Goal: Task Accomplishment & Management: Manage account settings

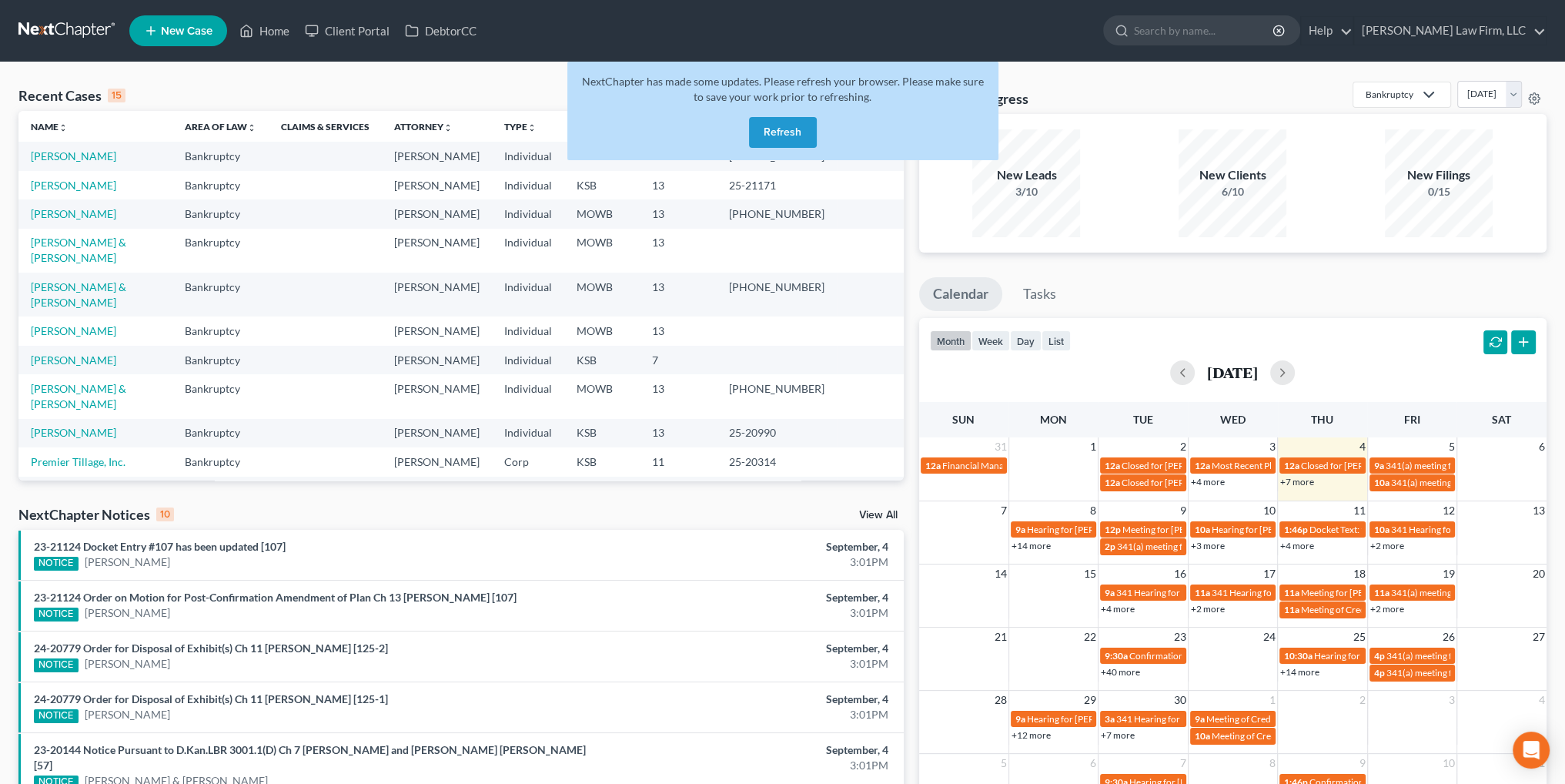
click at [769, 130] on button "Refresh" at bounding box center [783, 132] width 68 height 31
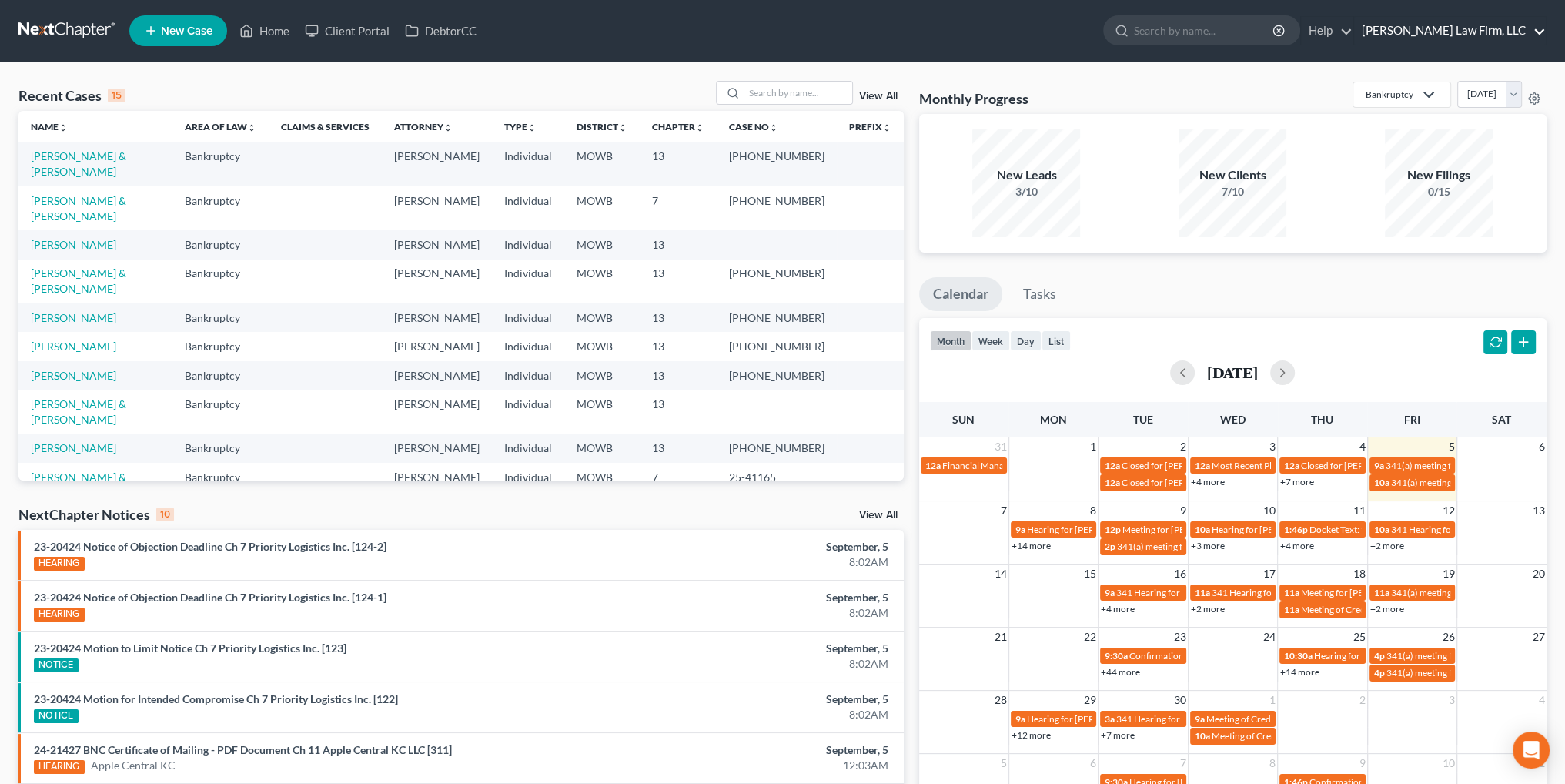
click at [1486, 25] on link "[PERSON_NAME] Law Firm, LLC" at bounding box center [1449, 31] width 192 height 28
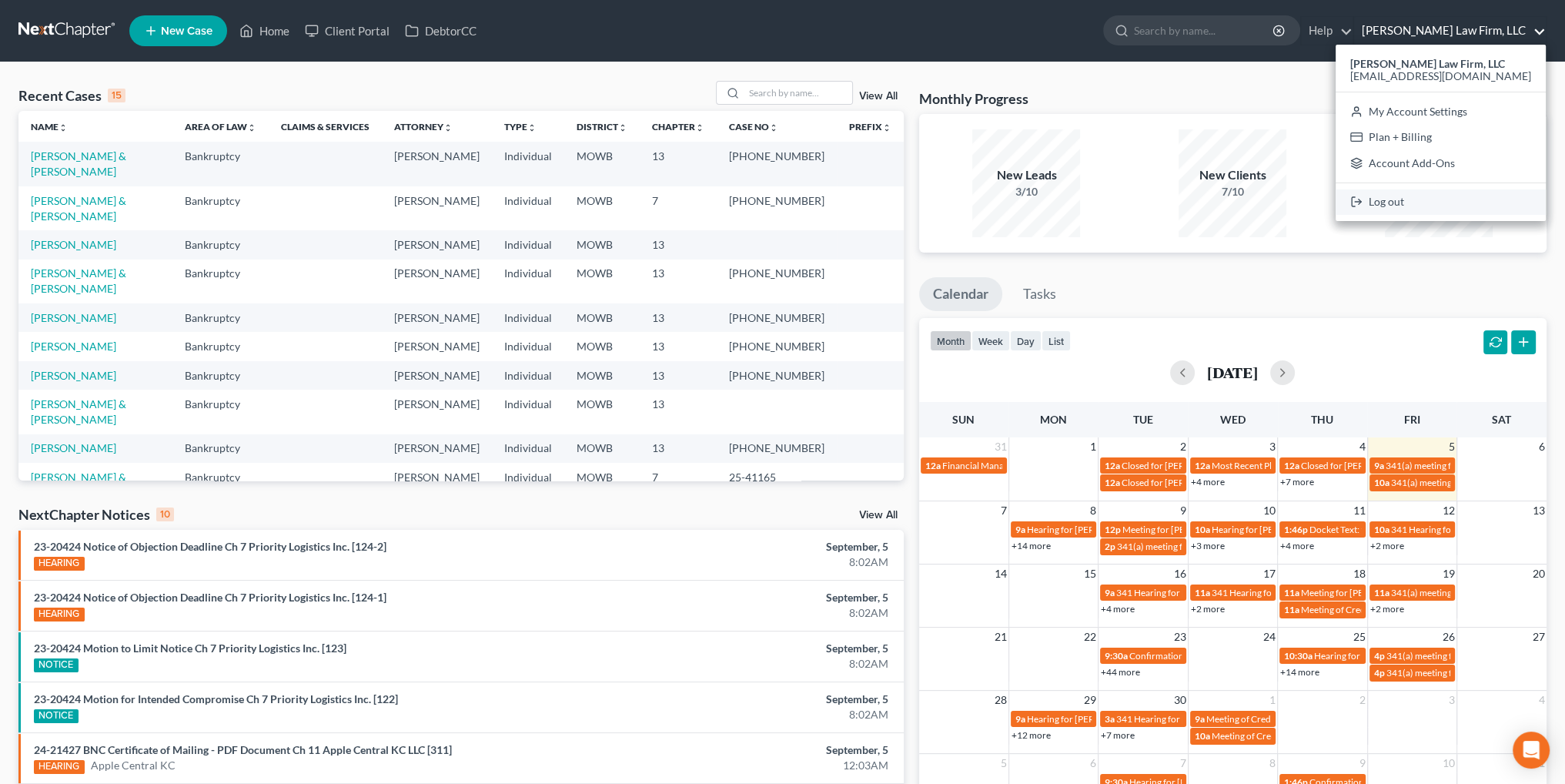
click at [1449, 201] on link "Log out" at bounding box center [1440, 203] width 210 height 26
